Goal: Information Seeking & Learning: Learn about a topic

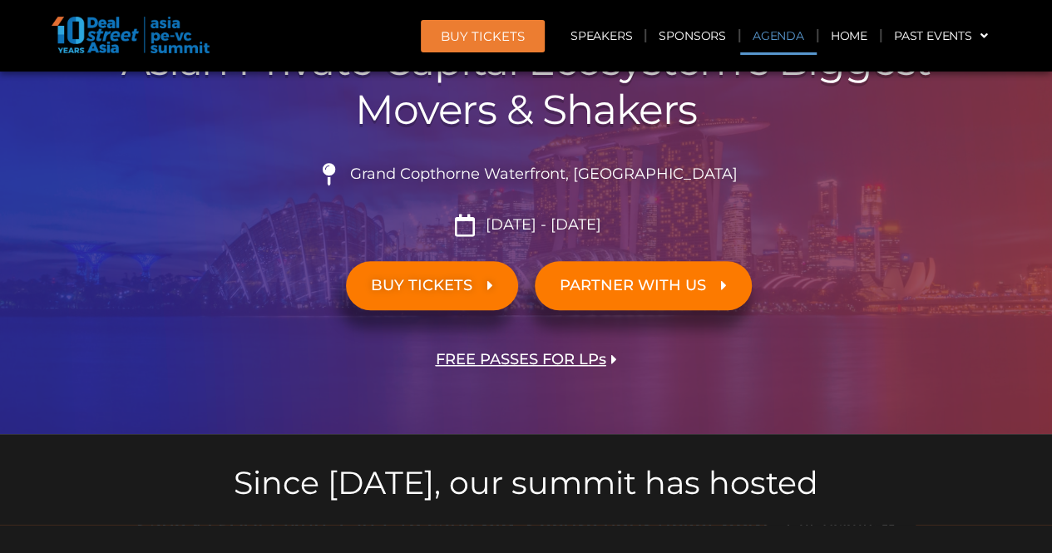
scroll to position [245, 0]
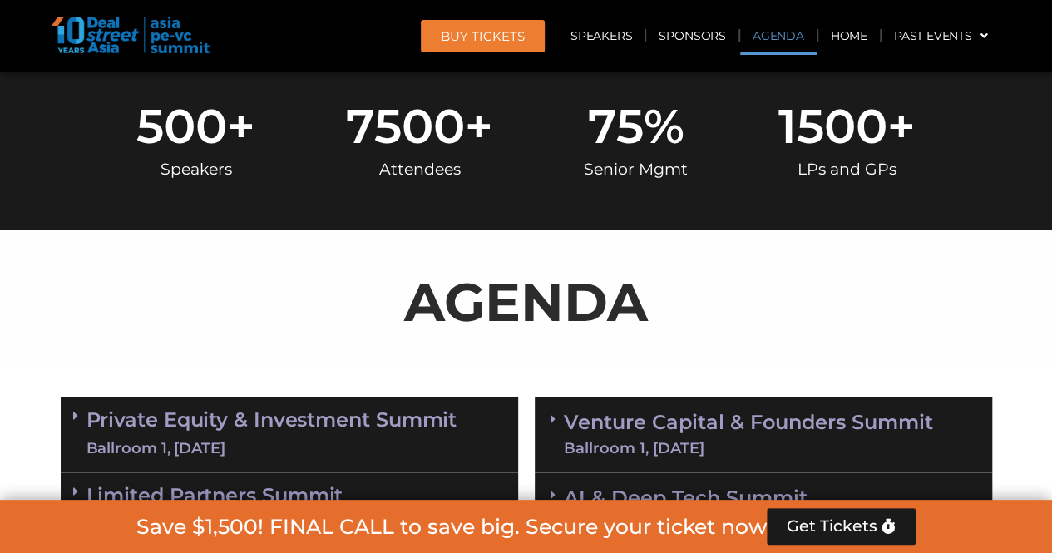
click at [783, 47] on link "Agenda" at bounding box center [778, 36] width 77 height 38
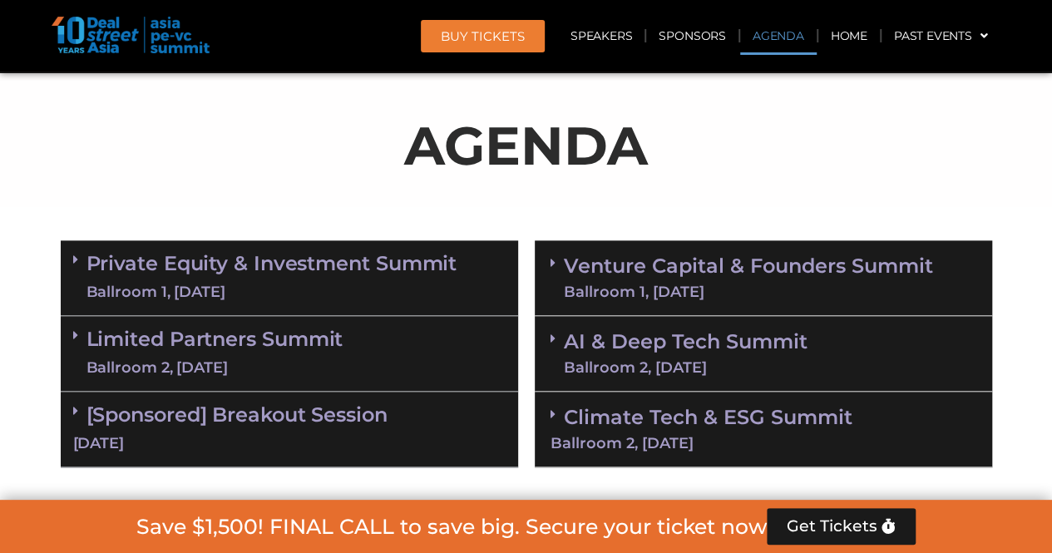
scroll to position [870, 0]
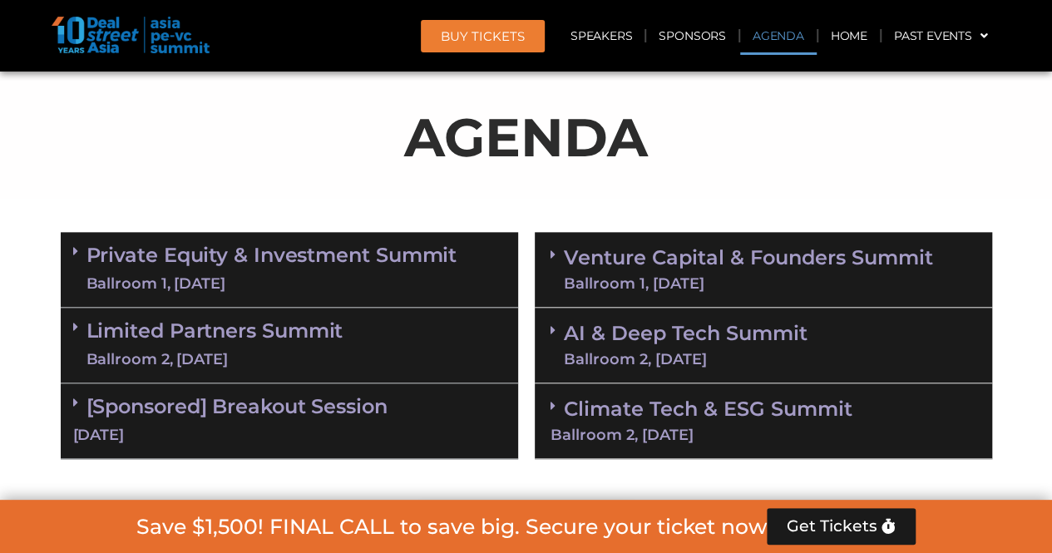
click at [76, 250] on icon at bounding box center [75, 251] width 5 height 13
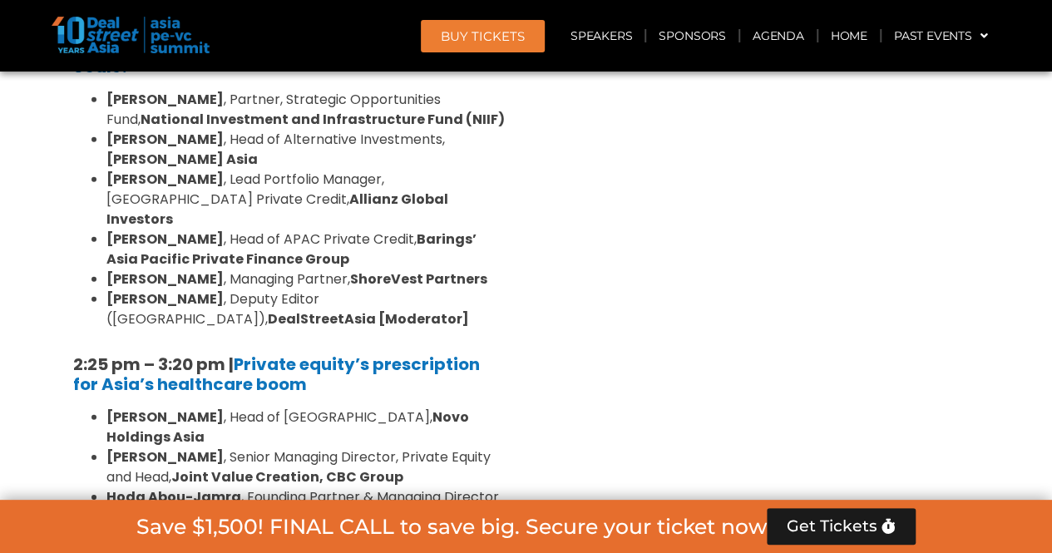
scroll to position [2312, 0]
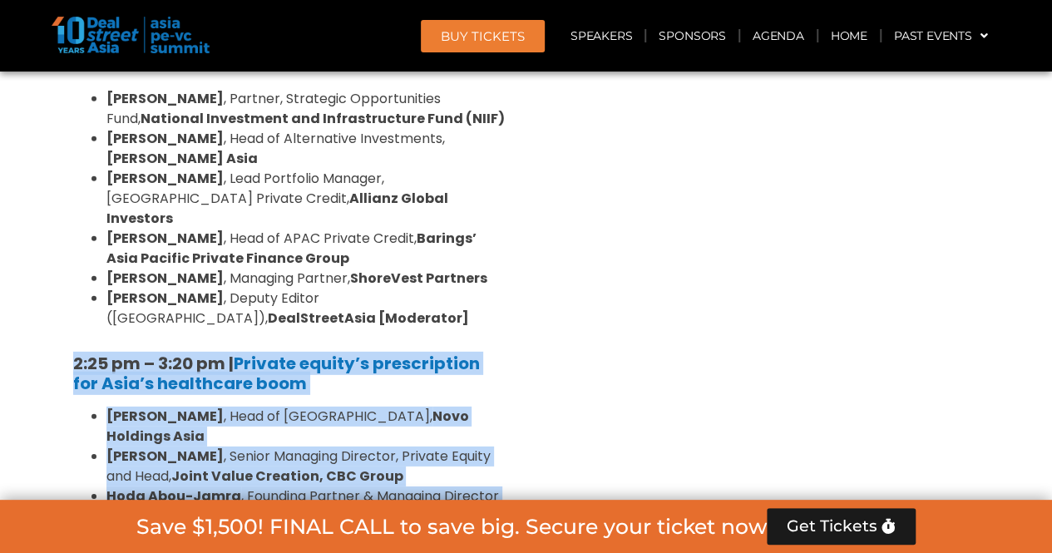
drag, startPoint x: 494, startPoint y: 393, endPoint x: 71, endPoint y: 176, distance: 475.8
click at [71, 176] on div "8:00 am – 9:00 am | Registration & Networking Coffee [Sponsored by [PERSON_NAME…" at bounding box center [290, 208] width 458 height 2686
copy div "2:25 pm – 3:20 pm | Private equity’s prescription for Asia’s healthcare boom [P…"
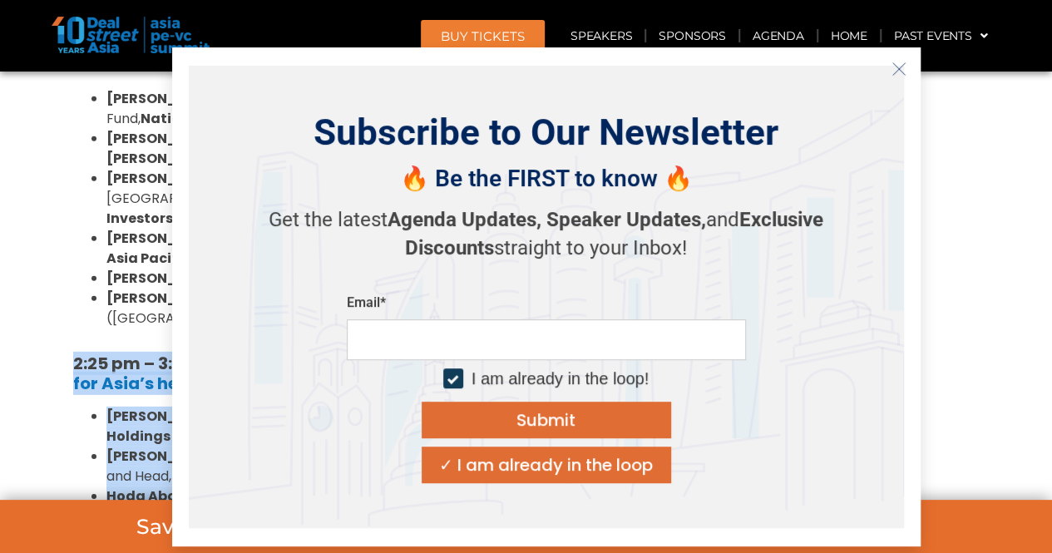
click at [896, 67] on icon "Close" at bounding box center [899, 69] width 15 height 15
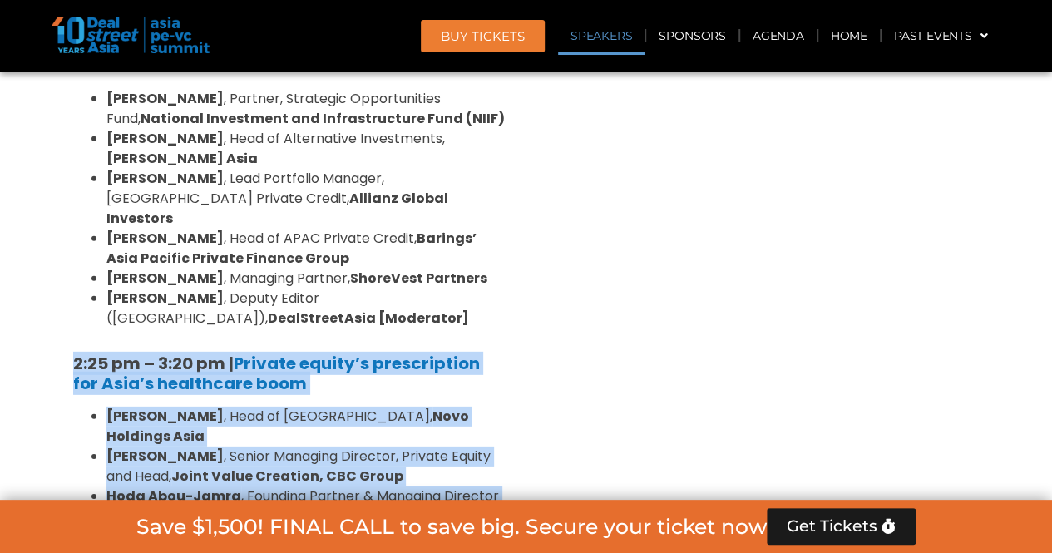
click at [621, 33] on link "Speakers" at bounding box center [601, 36] width 87 height 38
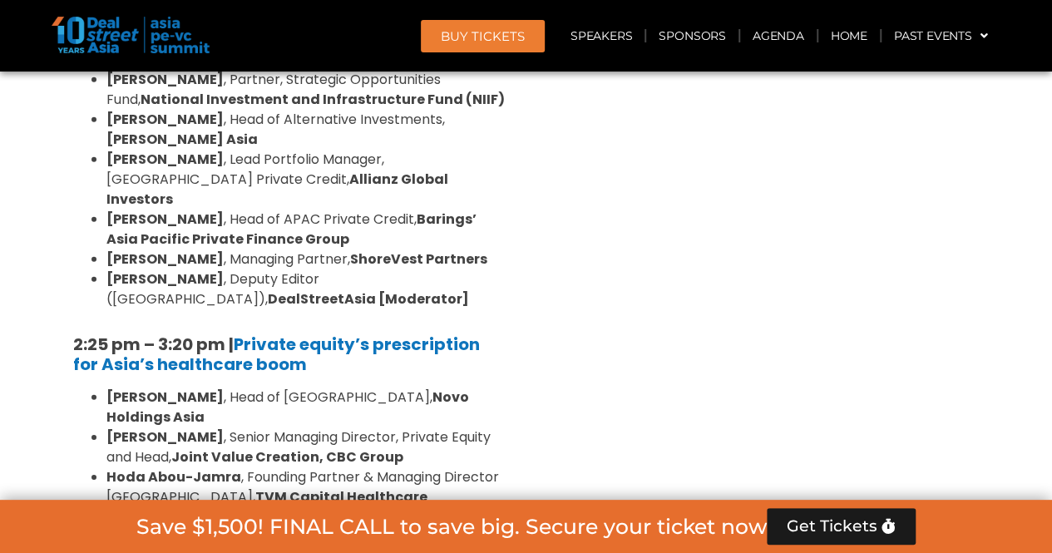
scroll to position [9016, 0]
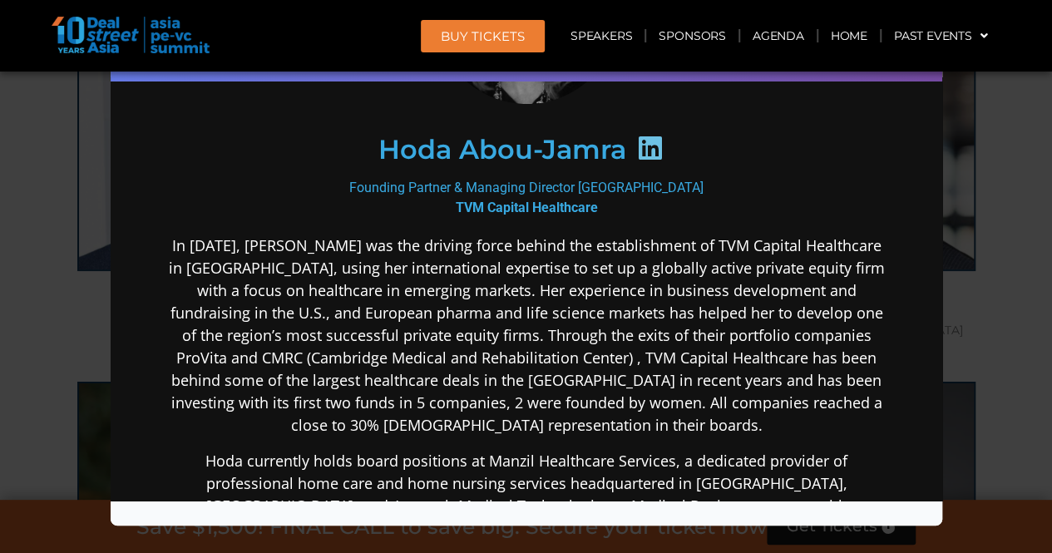
scroll to position [224, 0]
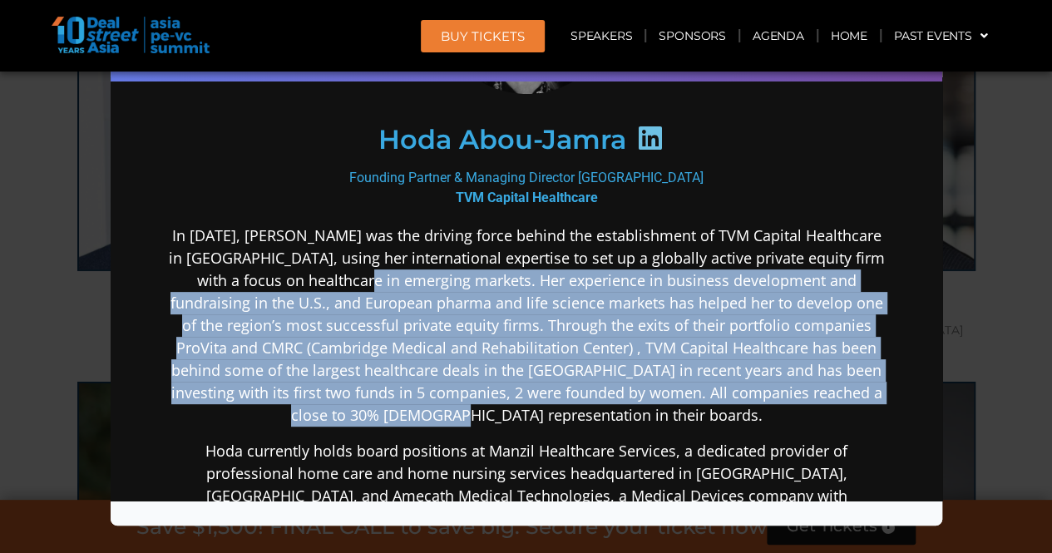
drag, startPoint x: 396, startPoint y: 275, endPoint x: 633, endPoint y: 411, distance: 273.1
click at [633, 411] on p "In [DATE], [PERSON_NAME] was the driving force behind the establishment of TVM …" at bounding box center [525, 326] width 719 height 202
copy p "Her experience in business development and fundraising in the U.S., and Europea…"
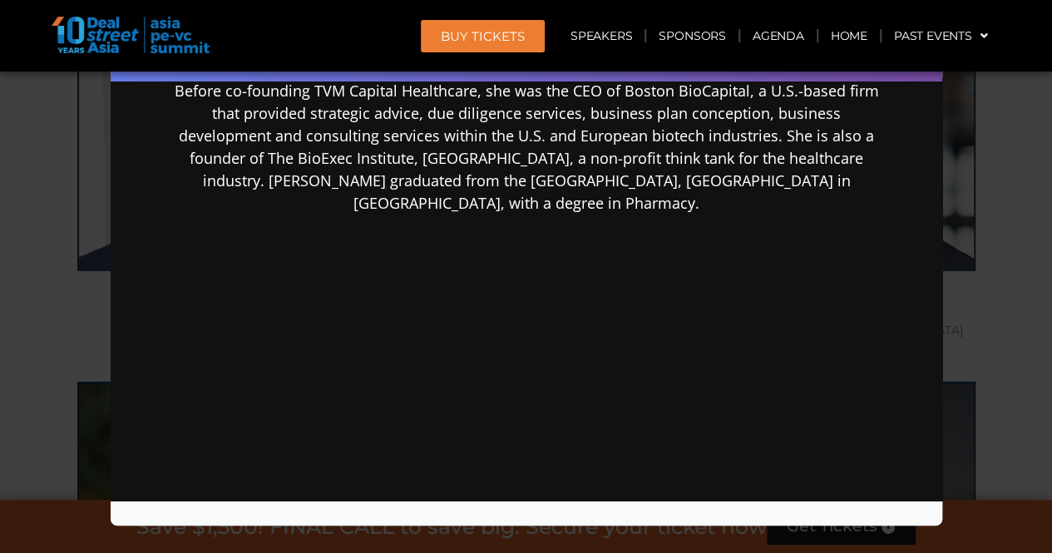
scroll to position [982, 0]
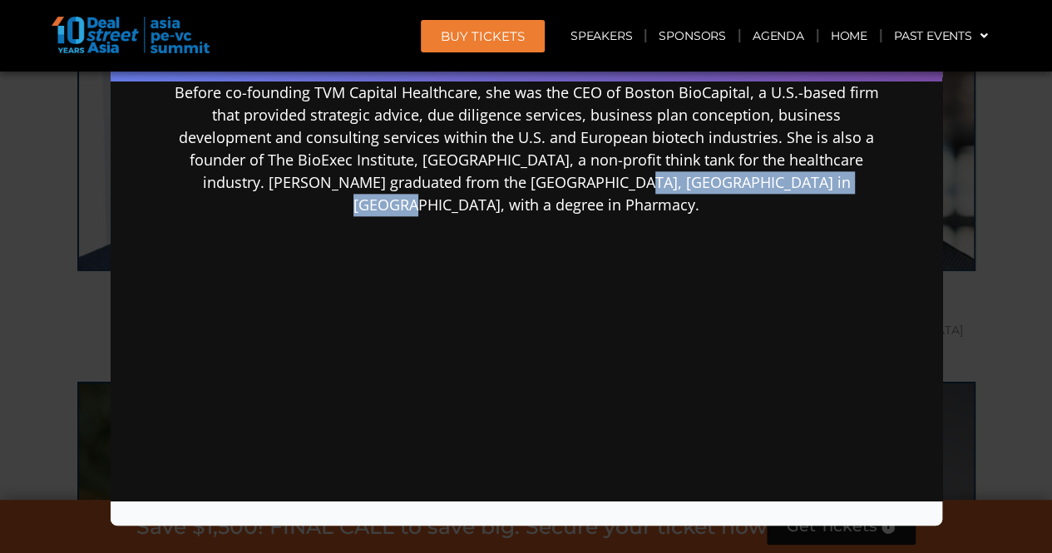
drag, startPoint x: 567, startPoint y: 178, endPoint x: 798, endPoint y: 180, distance: 230.4
click at [798, 180] on p "Before co-founding TVM Capital Healthcare, she was the CEO of Boston BioCapital…" at bounding box center [525, 149] width 719 height 135
copy p "[GEOGRAPHIC_DATA] in [GEOGRAPHIC_DATA]"
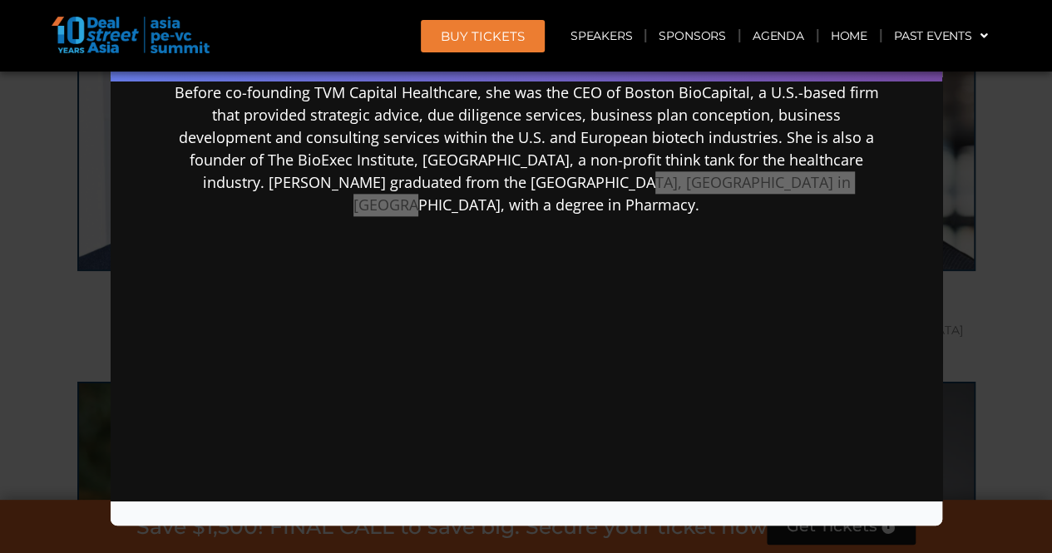
click at [0, 407] on div "Speaker Profile ×" at bounding box center [526, 276] width 1052 height 553
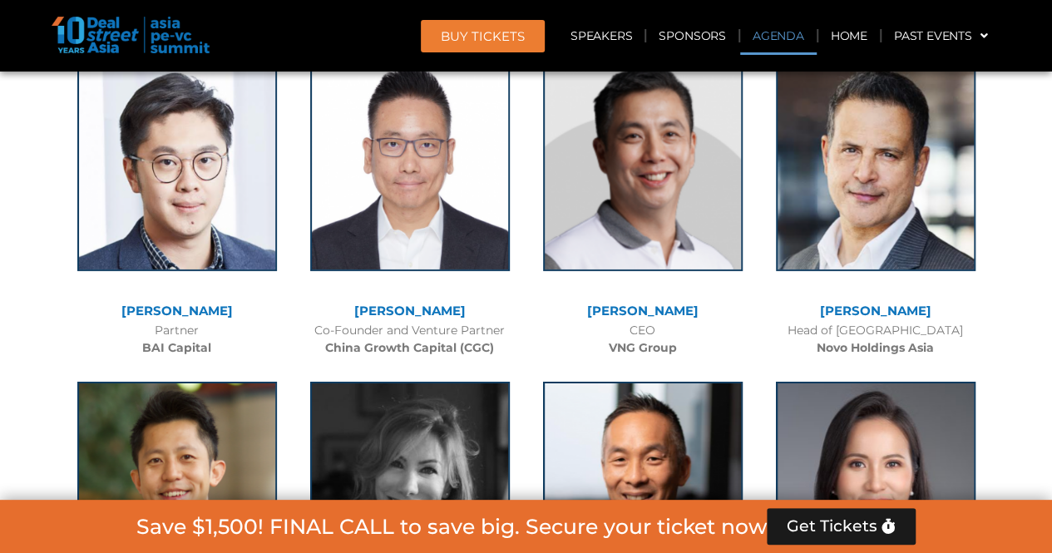
click at [787, 40] on link "Agenda" at bounding box center [778, 36] width 77 height 38
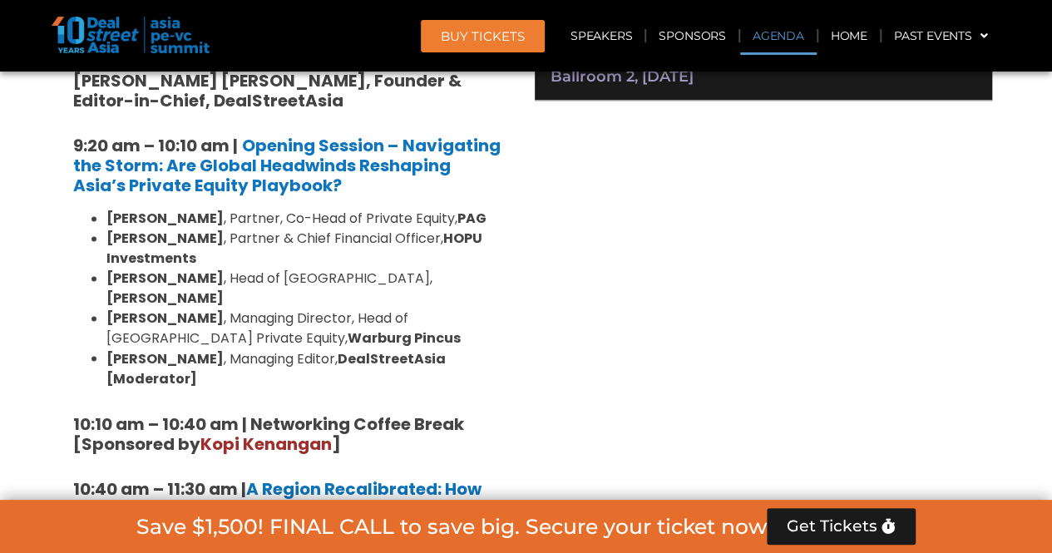
scroll to position [870, 0]
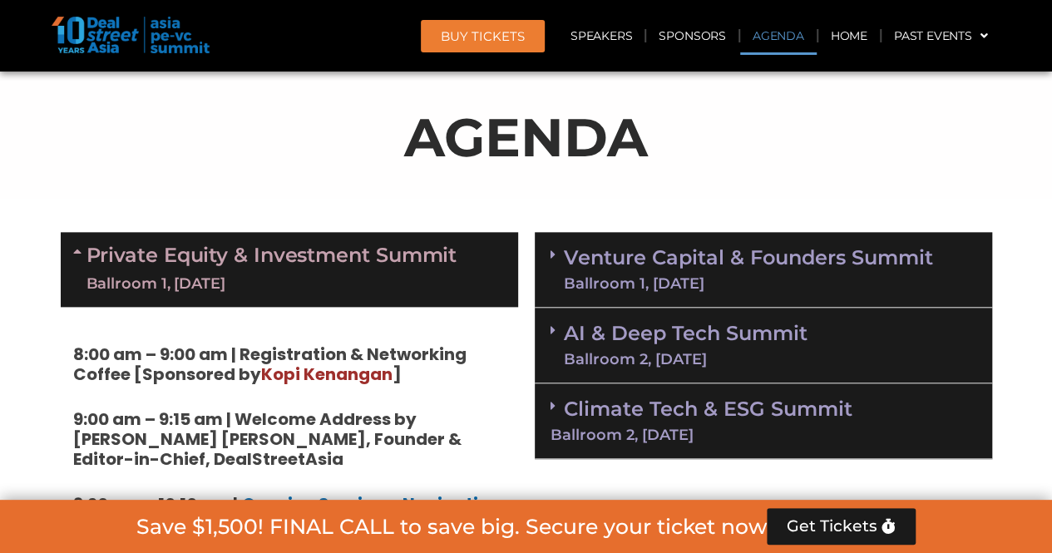
click at [79, 252] on icon at bounding box center [79, 251] width 13 height 13
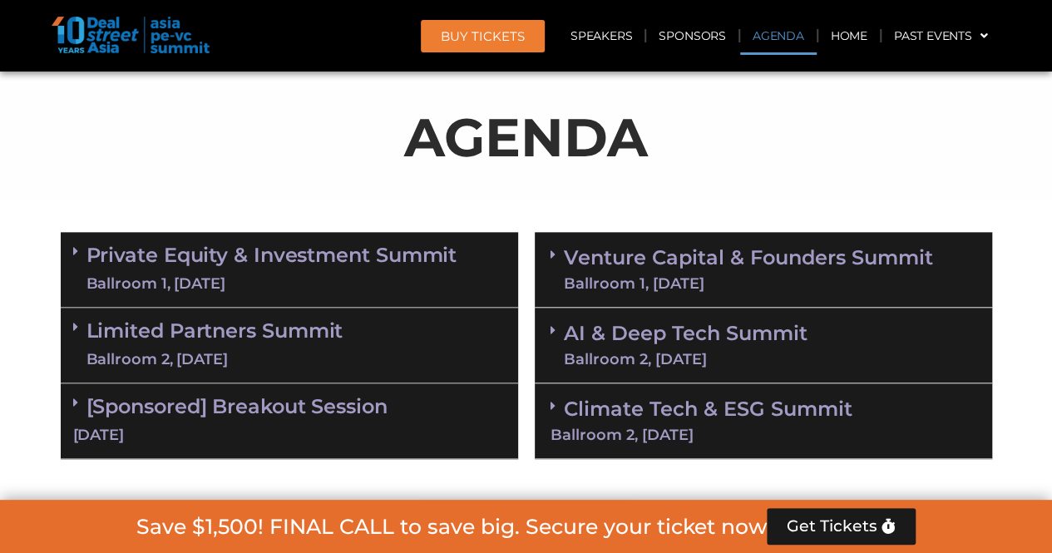
click at [85, 250] on span at bounding box center [79, 252] width 13 height 14
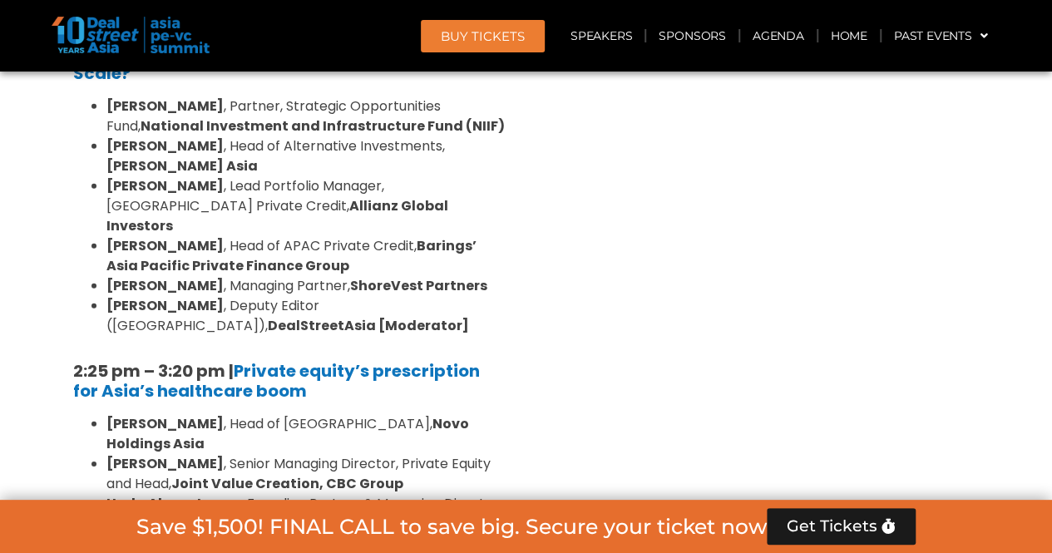
scroll to position [2309, 0]
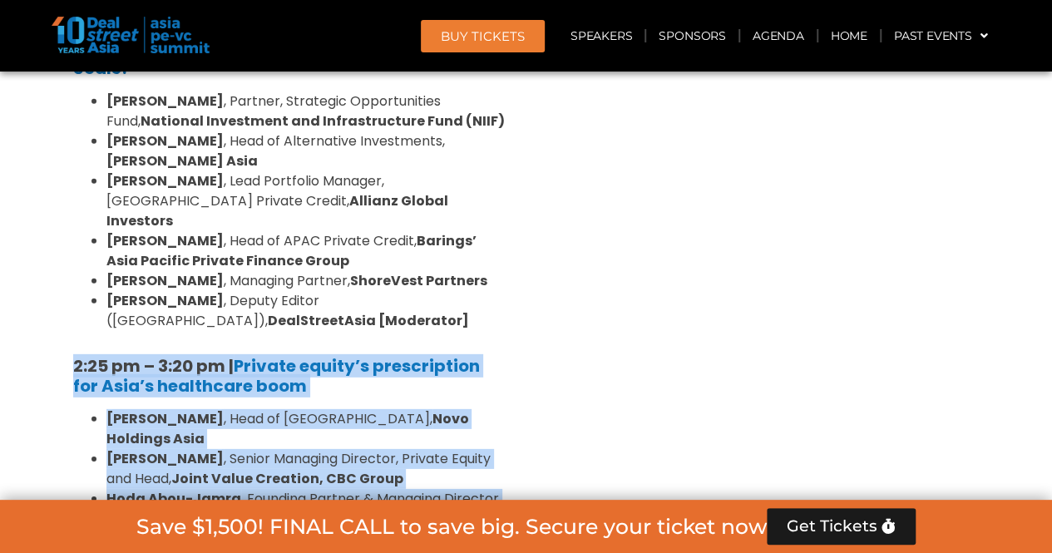
drag, startPoint x: 522, startPoint y: 396, endPoint x: 60, endPoint y: 189, distance: 506.0
click at [60, 189] on div "Private Equity & Investment Summit Ballroom 1, [DATE] 8:00 am – 9:00 am | Regis…" at bounding box center [289, 249] width 474 height 2929
copy div "2:25 pm – 3:20 pm | Private equity’s prescription for Asia’s healthcare boom [P…"
click at [774, 31] on link "Agenda" at bounding box center [778, 36] width 77 height 38
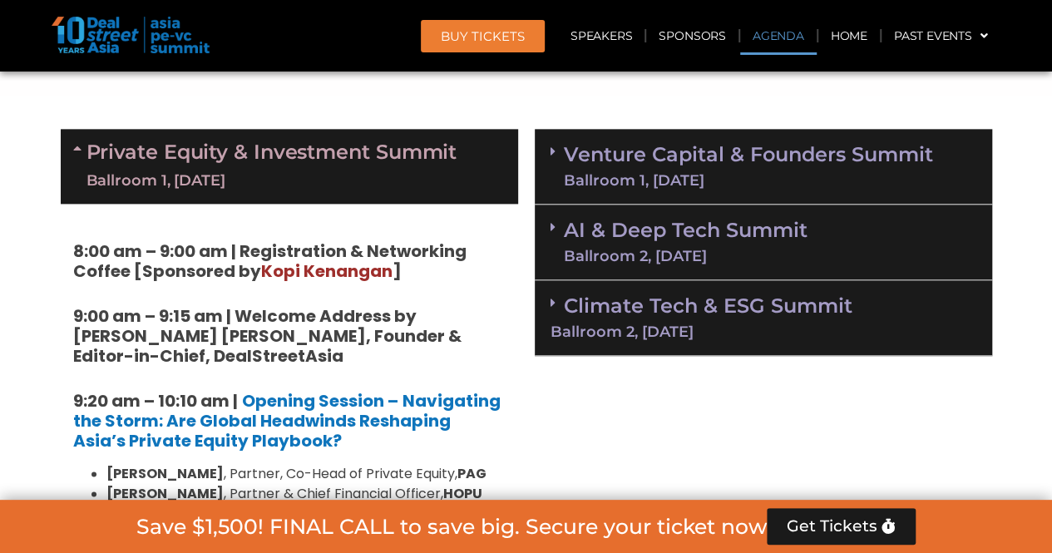
scroll to position [870, 0]
